Goal: Task Accomplishment & Management: Use online tool/utility

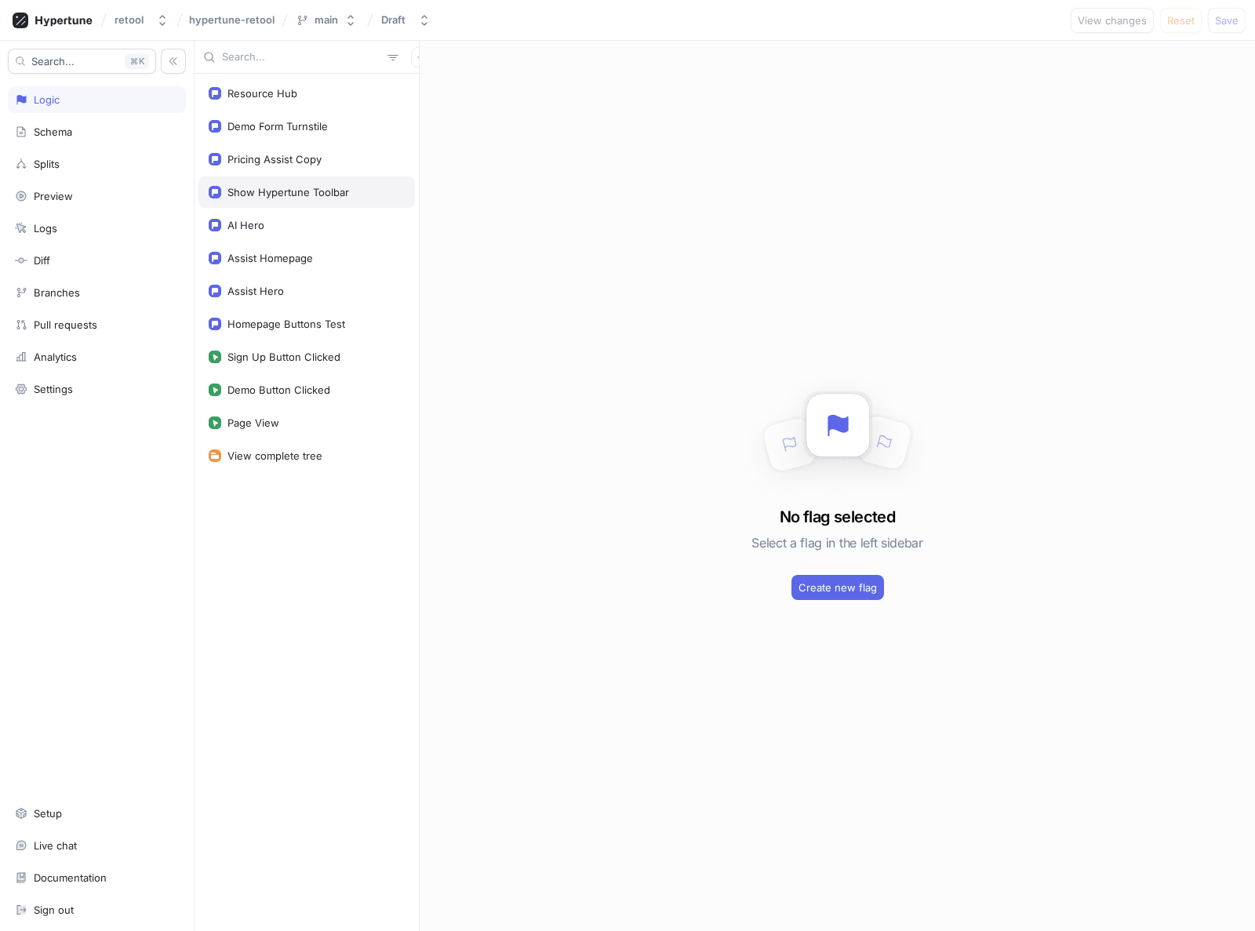
drag, startPoint x: 0, startPoint y: 0, endPoint x: 405, endPoint y: 198, distance: 450.5
click at [532, 225] on div "No flag selected Select a flag in the left sidebar Create new flag" at bounding box center [837, 486] width 835 height 890
click at [278, 97] on div "Resource Hub" at bounding box center [262, 93] width 70 height 13
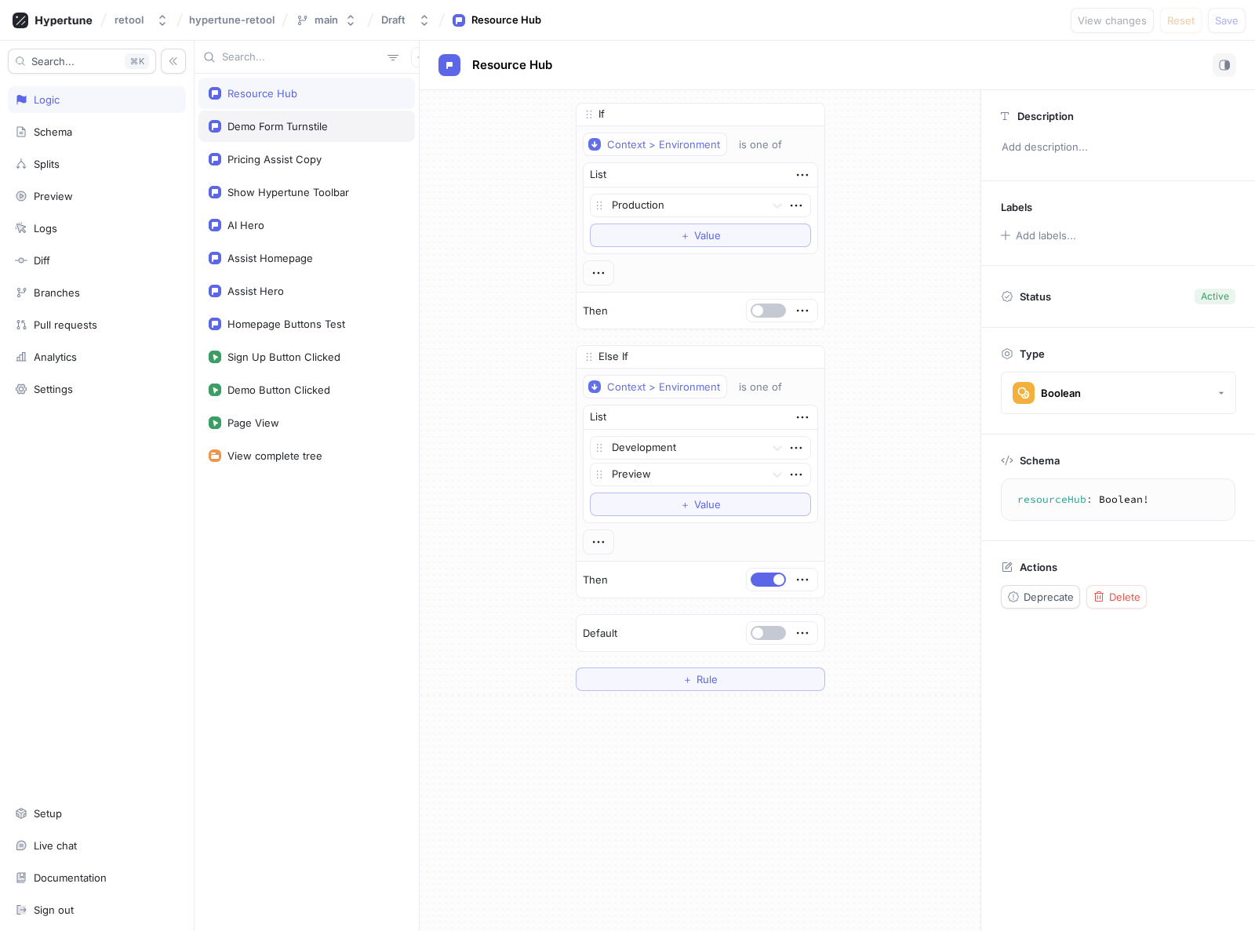
click at [276, 127] on div "Demo Form Turnstile" at bounding box center [277, 126] width 100 height 13
type textarea "demoFormTurnstile: Boolean!"
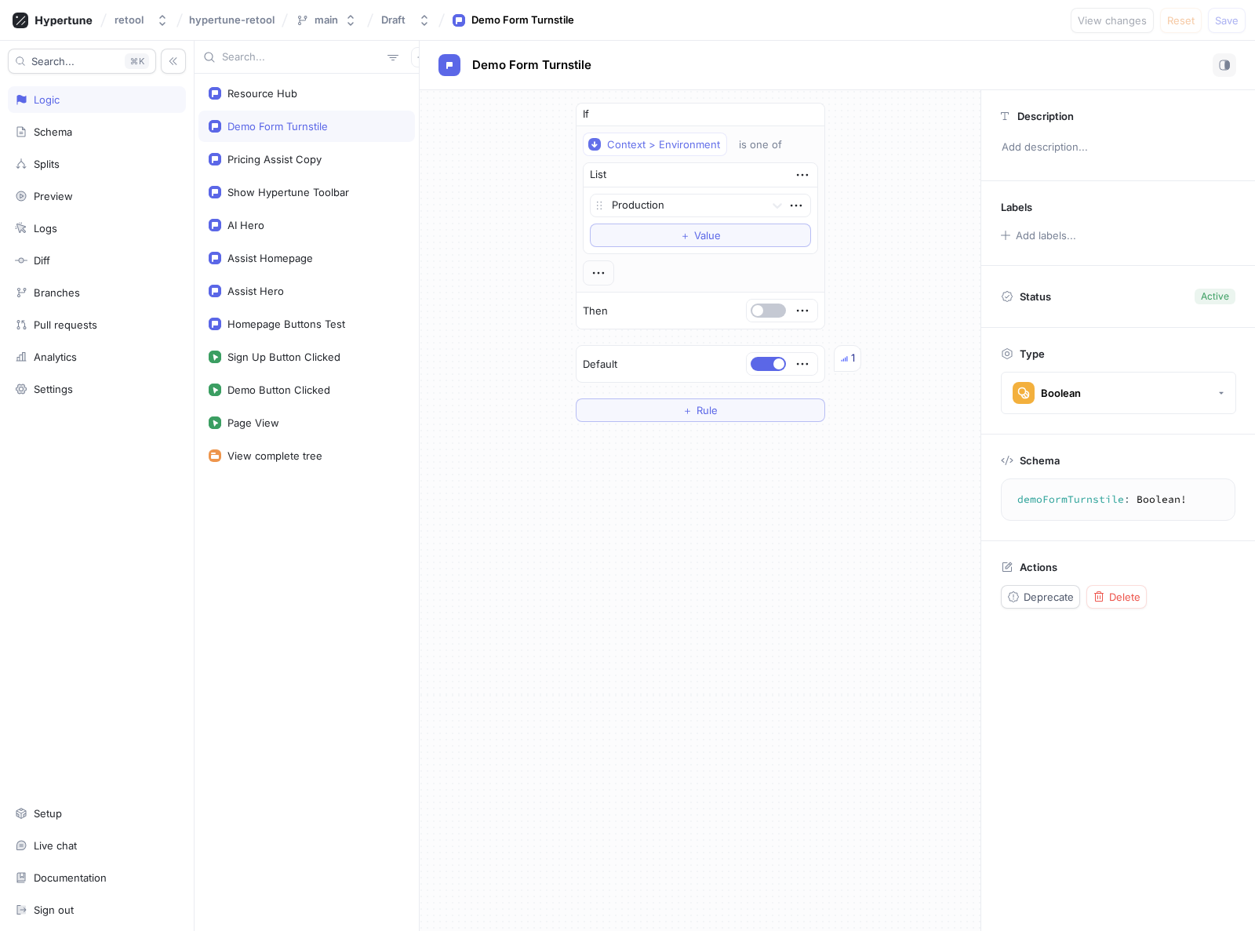
click at [524, 151] on div "If Context > Environment is one of List Production To pick up a draggable item,…" at bounding box center [700, 262] width 561 height 344
click at [759, 306] on span "button" at bounding box center [757, 310] width 11 height 11
click at [1238, 20] on span "Save" at bounding box center [1227, 20] width 24 height 9
click at [511, 227] on div "If Context > Environment is one of List Production To pick up a draggable item,…" at bounding box center [700, 262] width 561 height 344
click at [464, 276] on div "If Context > Environment is one of List Production To pick up a draggable item,…" at bounding box center [700, 262] width 561 height 344
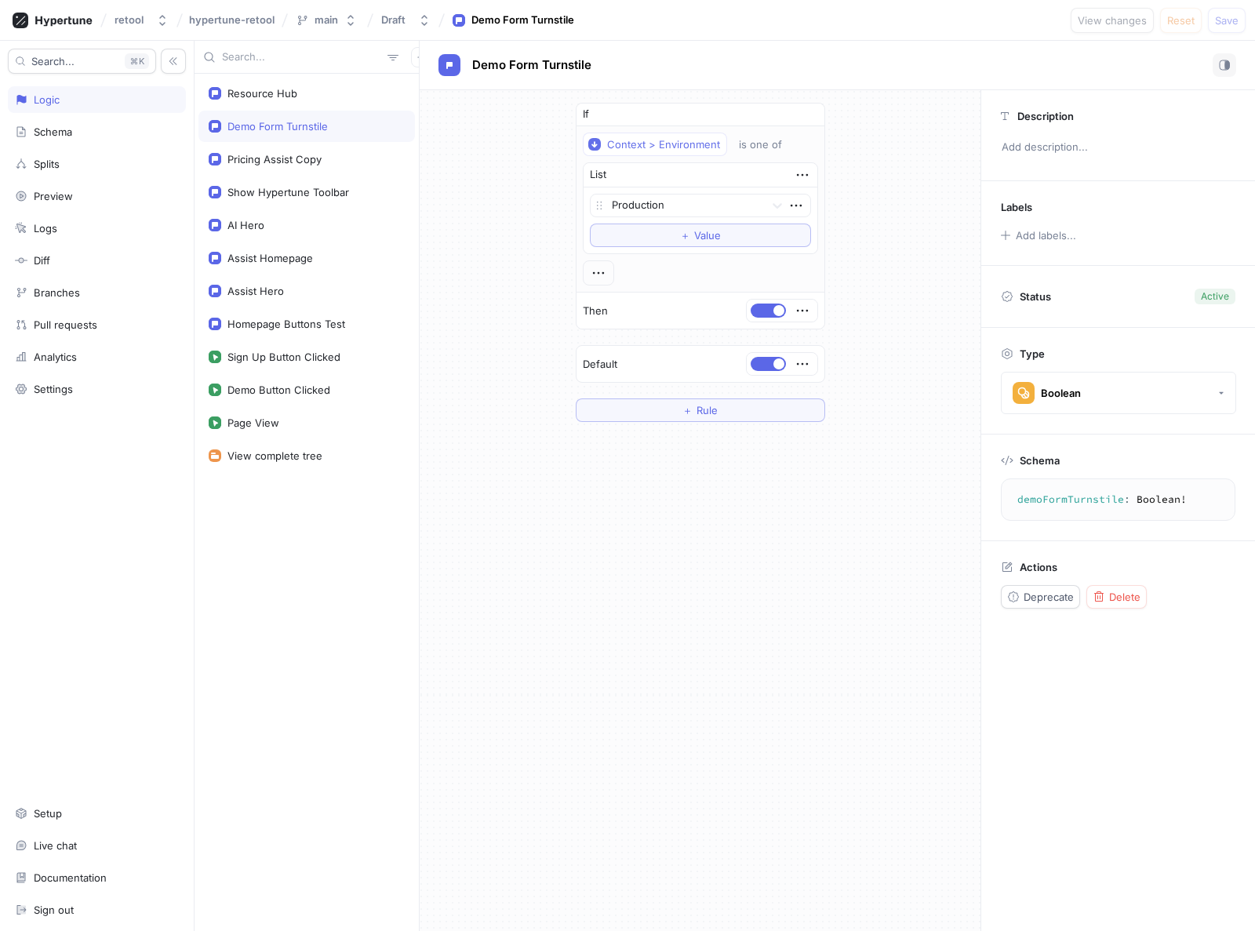
click at [489, 282] on div "If Context > Environment is one of List Production To pick up a draggable item,…" at bounding box center [700, 262] width 561 height 344
click at [491, 282] on div "If Context > Environment is one of List Production To pick up a draggable item,…" at bounding box center [700, 262] width 561 height 344
